Goal: Task Accomplishment & Management: Manage account settings

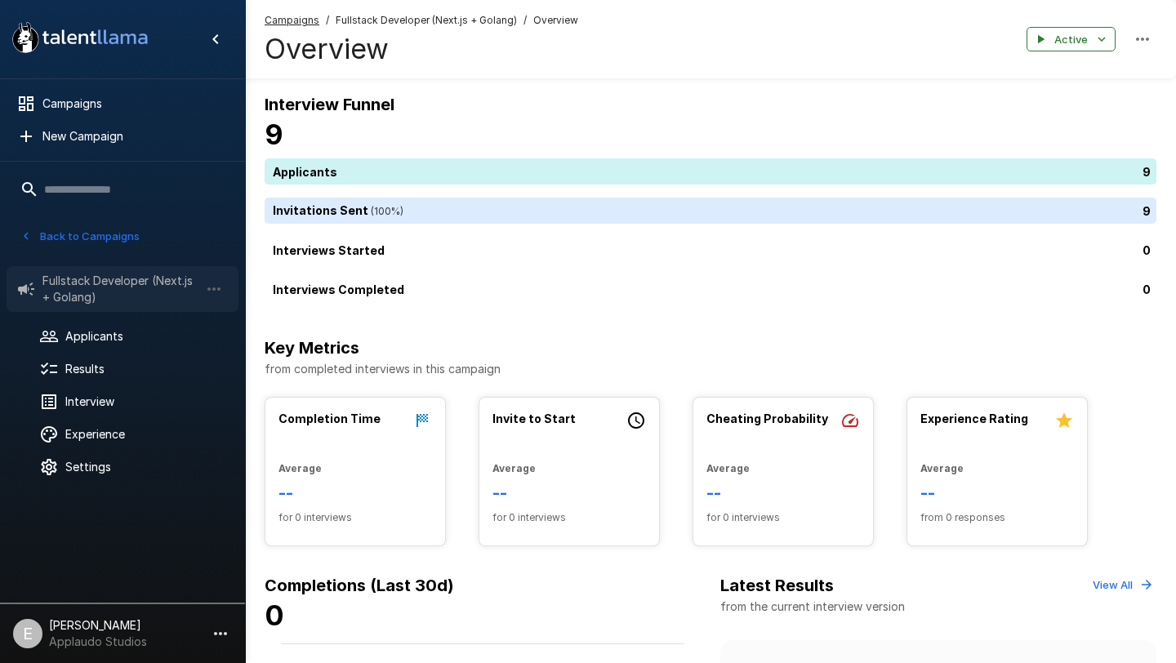
click at [154, 287] on span "Fullstack Developer (Next.js + Golang)" at bounding box center [120, 289] width 157 height 33
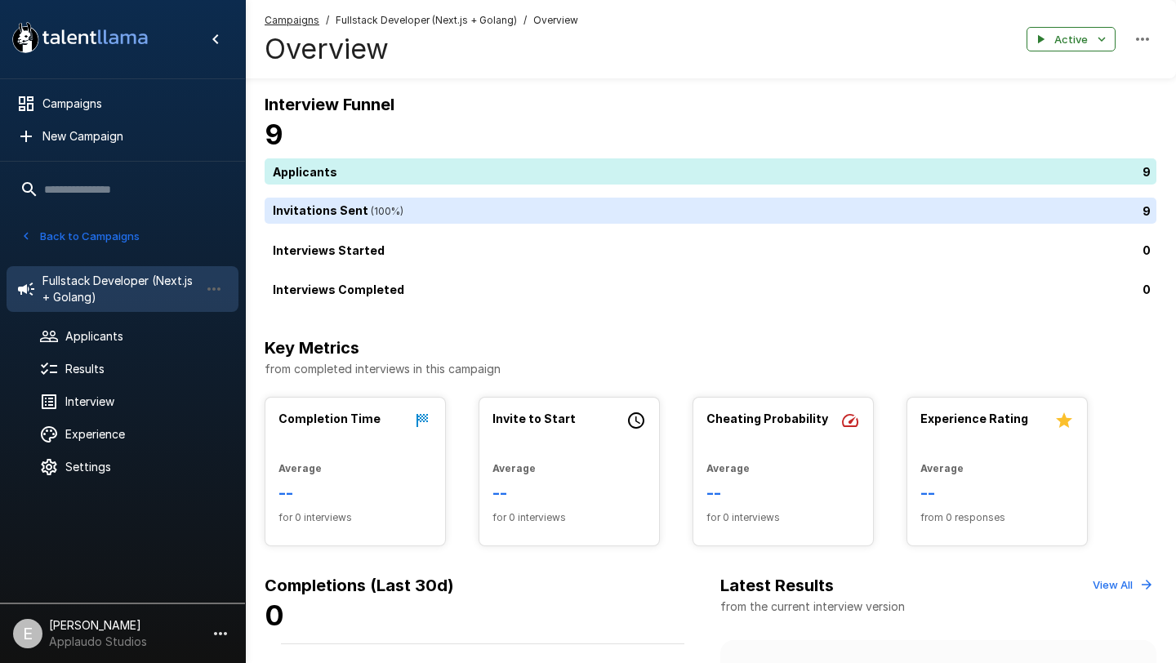
click at [130, 45] on icon ".st0{fill:#FFFFFF;} .st1{fill:#76a4ed;}" at bounding box center [80, 37] width 147 height 42
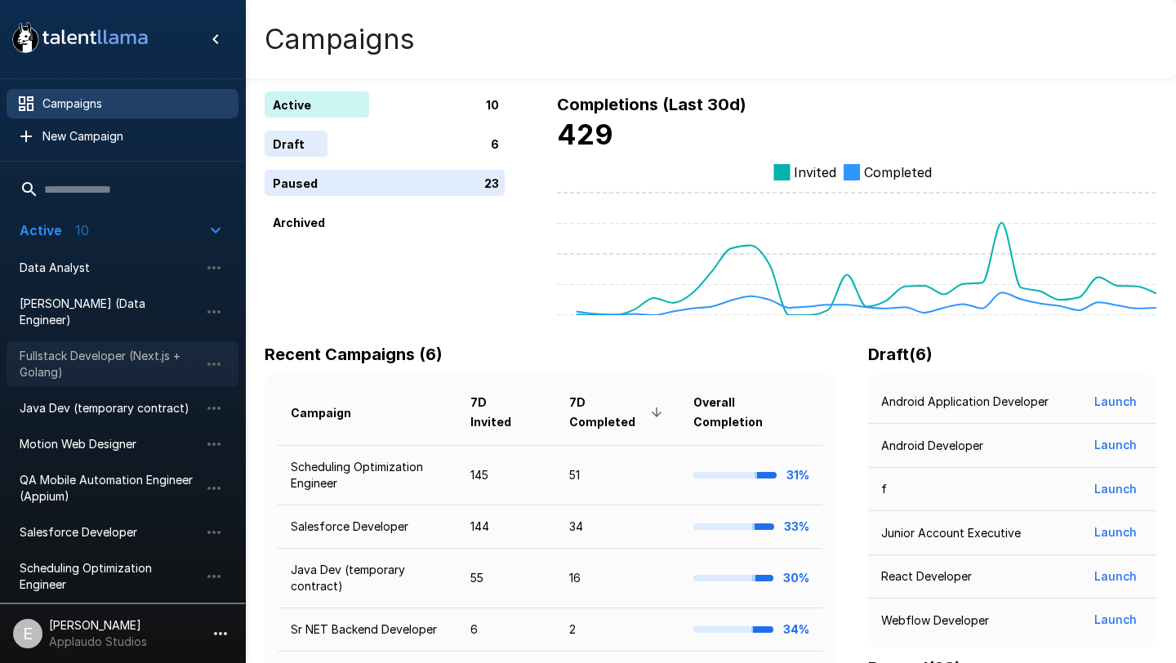
click at [83, 352] on span "Fullstack Developer (Next.js + Golang)" at bounding box center [110, 364] width 180 height 33
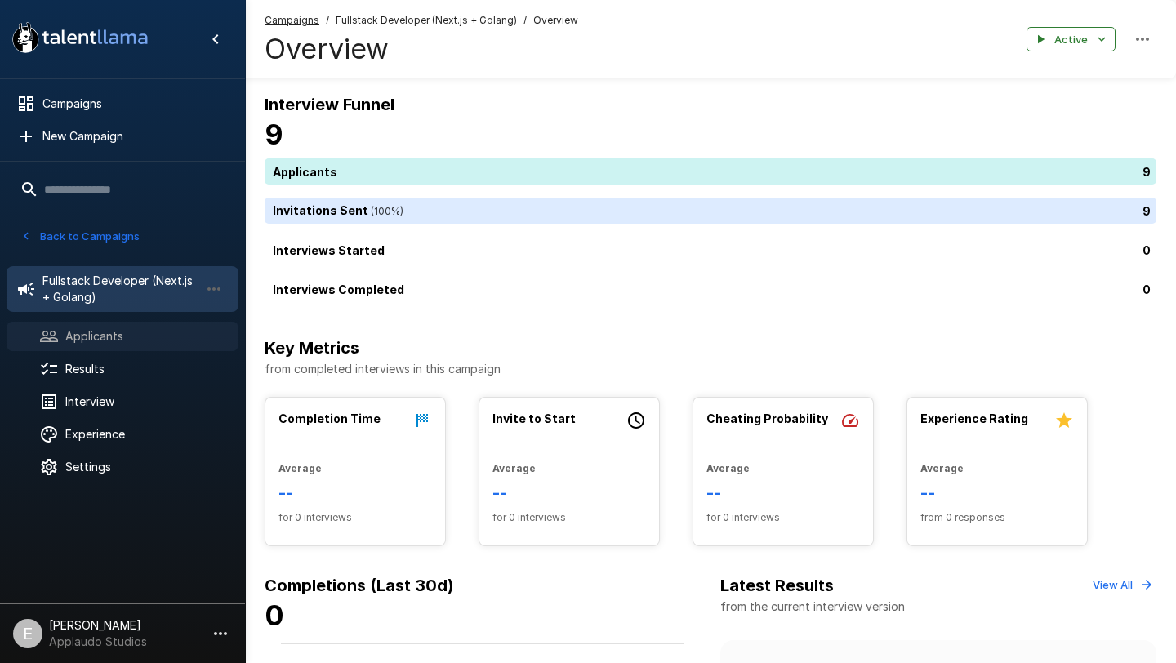
click at [127, 336] on span "Applicants" at bounding box center [145, 336] width 160 height 16
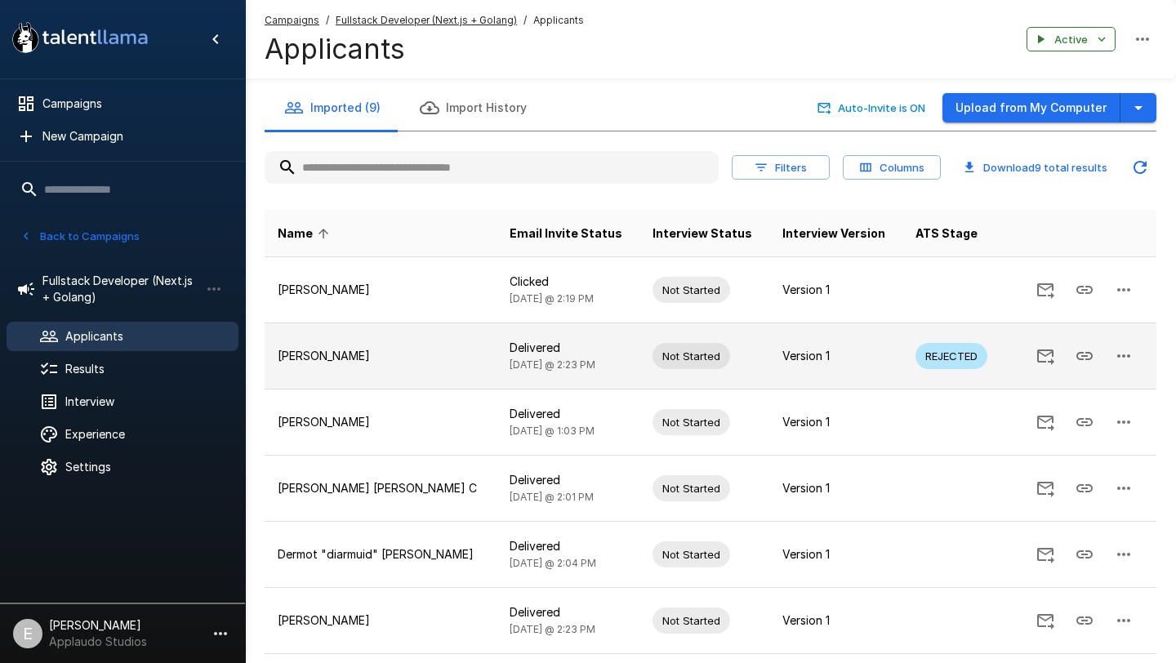
click at [325, 358] on p "[PERSON_NAME]" at bounding box center [381, 356] width 206 height 16
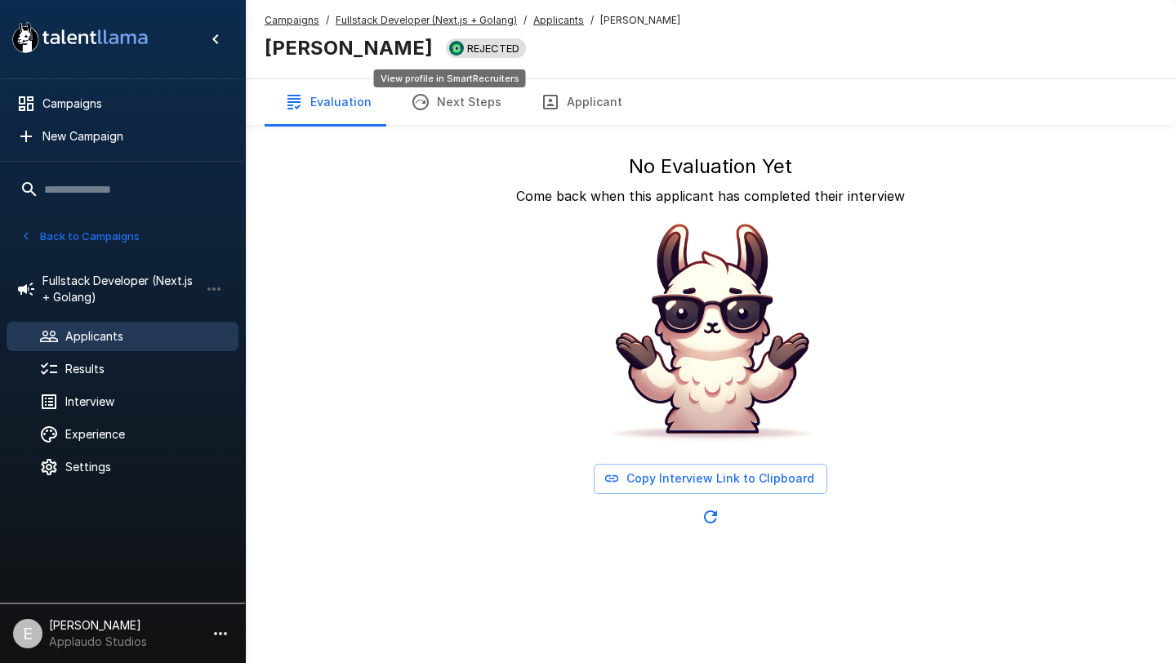
click at [461, 51] on span "REJECTED" at bounding box center [493, 48] width 65 height 13
click at [559, 22] on u "Applicants" at bounding box center [558, 20] width 51 height 12
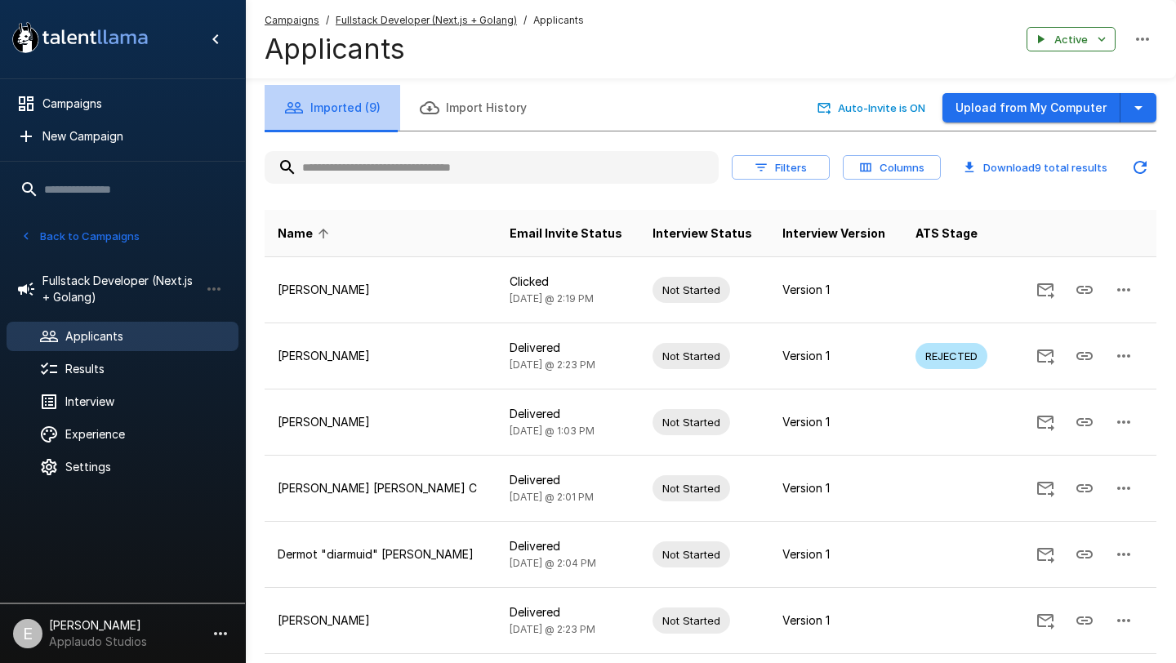
click at [362, 109] on button "Imported (9)" at bounding box center [333, 108] width 136 height 46
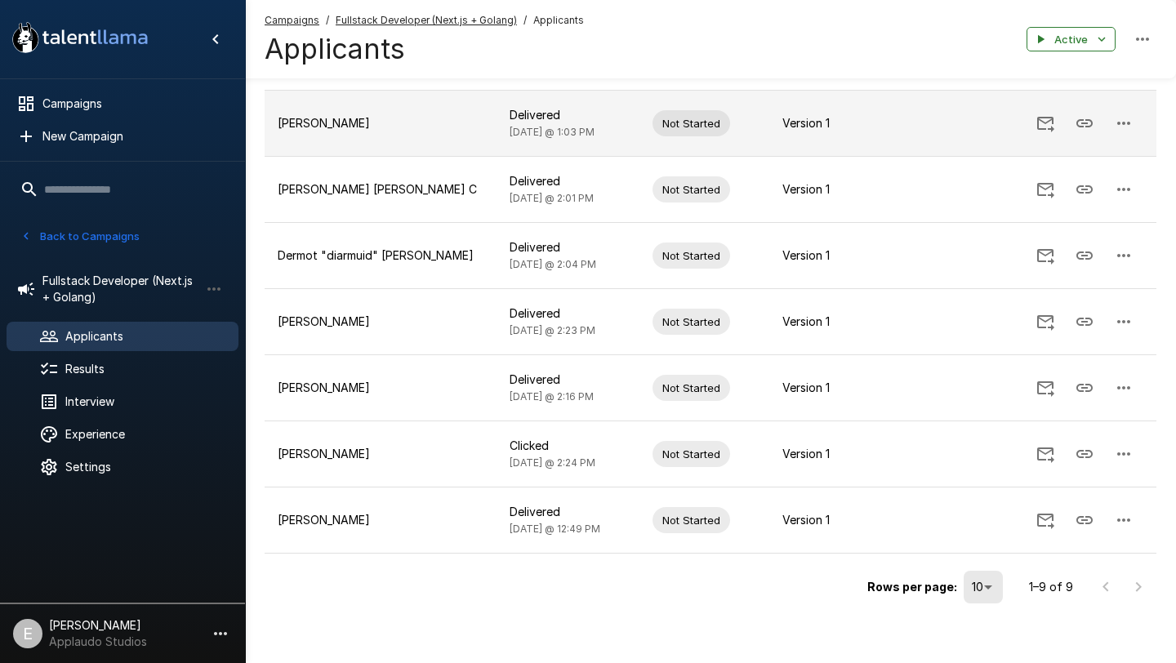
scroll to position [309, 0]
